Goal: Task Accomplishment & Management: Manage account settings

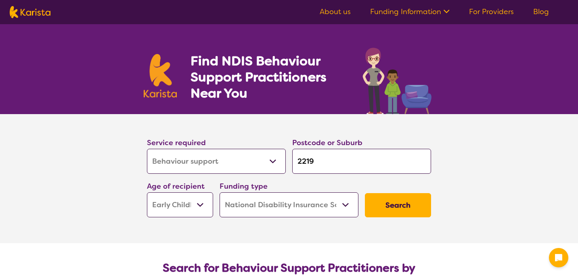
select select "Behaviour support"
select select "EC"
select select "NDIS"
select select "Behaviour support"
select select "EC"
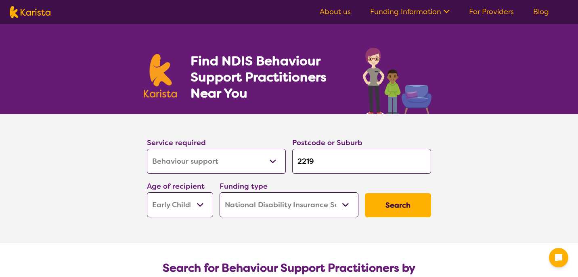
select select "NDIS"
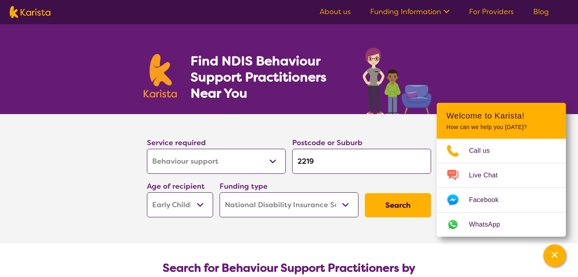
click at [480, 12] on link "For Providers" at bounding box center [491, 12] width 45 height 10
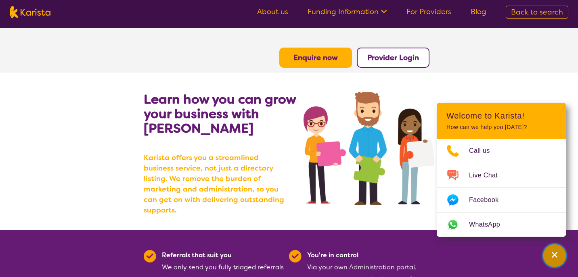
click at [546, 257] on div "Channel Menu" at bounding box center [554, 256] width 16 height 18
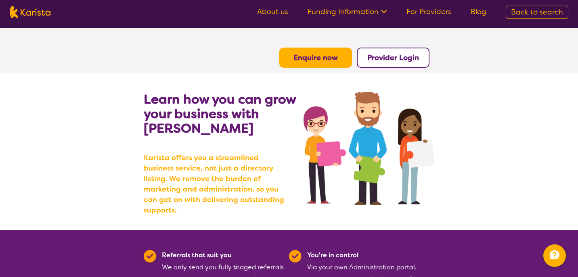
click at [405, 56] on b "Provider Login" at bounding box center [393, 58] width 52 height 10
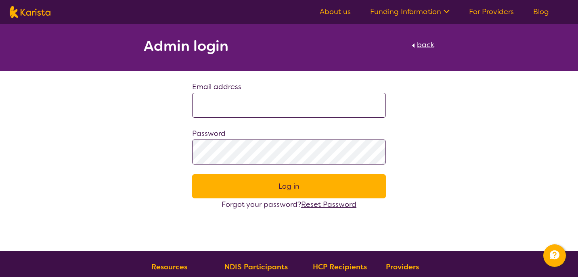
type input "**********"
click at [265, 188] on button "Log in" at bounding box center [289, 186] width 194 height 24
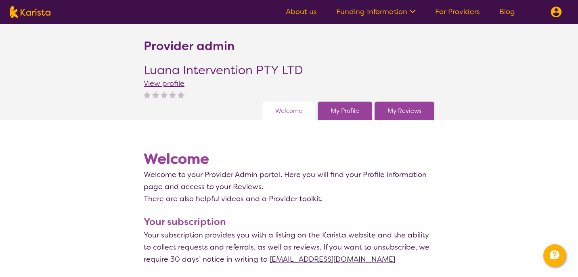
click at [352, 108] on link "My Profile" at bounding box center [344, 111] width 29 height 12
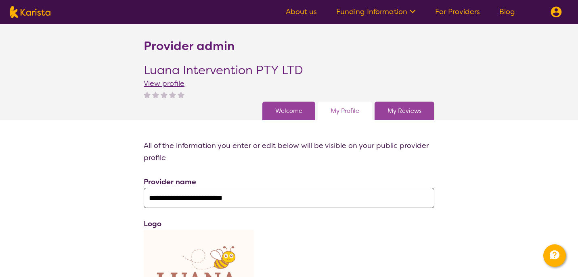
click at [288, 10] on link "About us" at bounding box center [301, 12] width 31 height 10
